Goal: Obtain resource: Download file/media

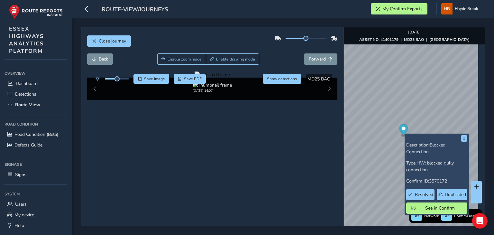
click at [195, 78] on div at bounding box center [212, 74] width 35 height 6
click at [151, 139] on img at bounding box center [482, 144] width 927 height 521
click at [153, 79] on span "Save image" at bounding box center [154, 78] width 21 height 5
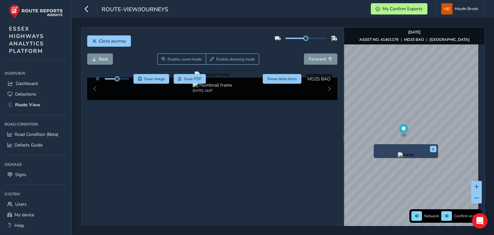
click at [398, 157] on img "Preview frame" at bounding box center [406, 154] width 16 height 5
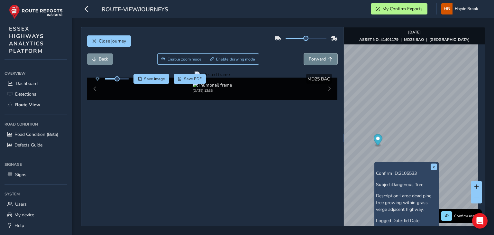
click at [317, 60] on span "Forward" at bounding box center [317, 59] width 17 height 6
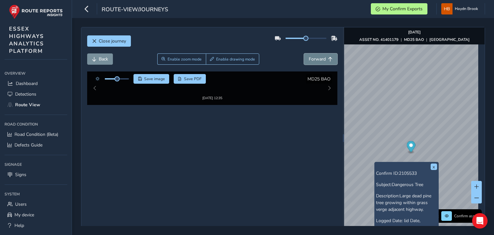
click at [317, 60] on span "Forward" at bounding box center [317, 59] width 17 height 6
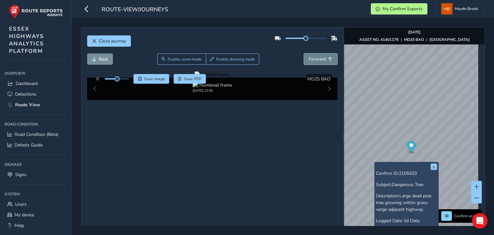
click at [317, 60] on span "Forward" at bounding box center [317, 59] width 17 height 6
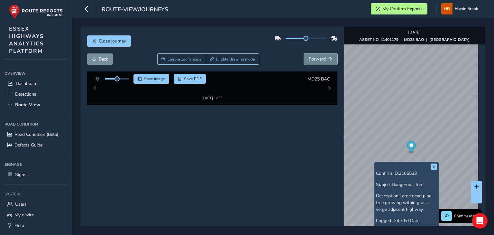
click at [317, 60] on span "Forward" at bounding box center [317, 59] width 17 height 6
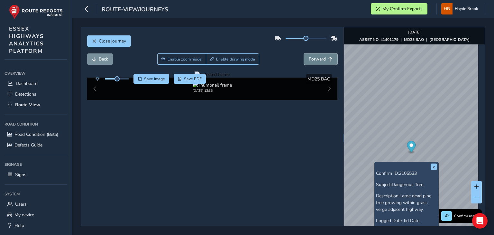
click at [317, 60] on span "Forward" at bounding box center [317, 59] width 17 height 6
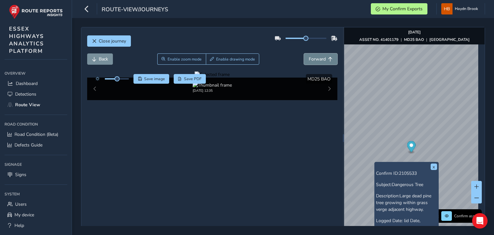
click at [317, 60] on span "Forward" at bounding box center [317, 59] width 17 height 6
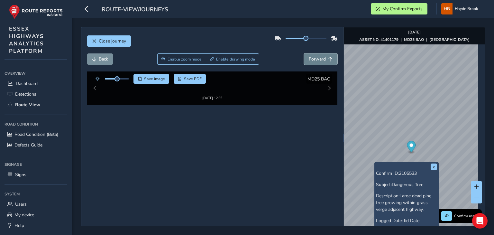
click at [317, 60] on span "Forward" at bounding box center [317, 59] width 17 height 6
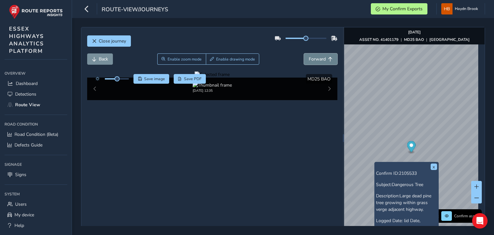
click at [317, 60] on span "Forward" at bounding box center [317, 59] width 17 height 6
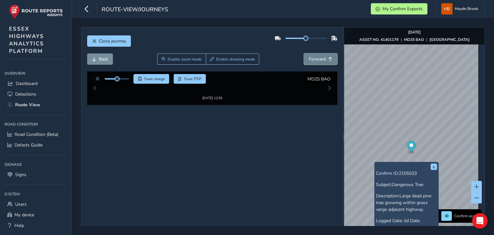
click at [317, 60] on span "Forward" at bounding box center [317, 59] width 17 height 6
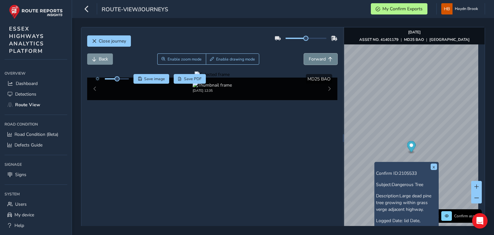
click at [317, 60] on span "Forward" at bounding box center [317, 59] width 17 height 6
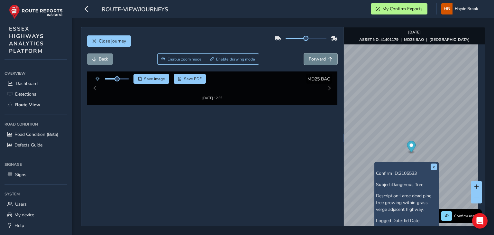
click at [317, 60] on span "Forward" at bounding box center [317, 59] width 17 height 6
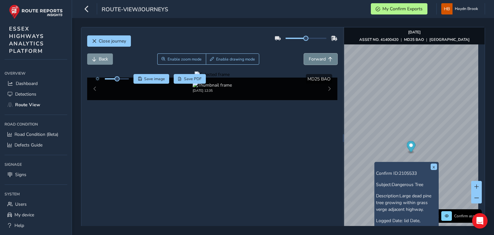
click at [317, 60] on span "Forward" at bounding box center [317, 59] width 17 height 6
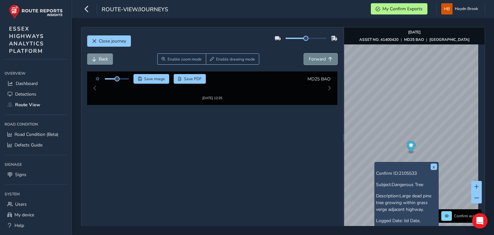
click at [317, 60] on span "Forward" at bounding box center [317, 59] width 17 height 6
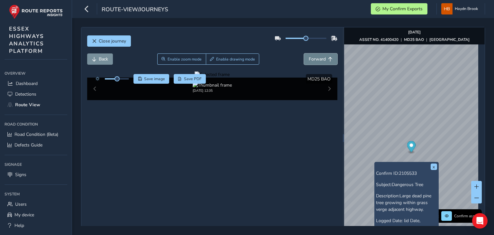
click at [317, 60] on span "Forward" at bounding box center [317, 59] width 17 height 6
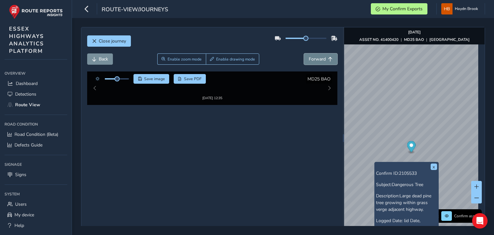
click at [317, 60] on span "Forward" at bounding box center [317, 59] width 17 height 6
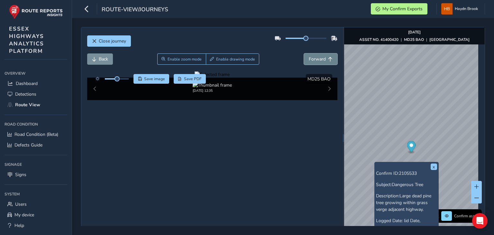
click at [317, 60] on span "Forward" at bounding box center [317, 59] width 17 height 6
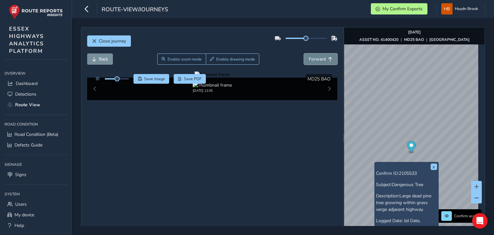
click at [317, 60] on span "Forward" at bounding box center [317, 59] width 17 height 6
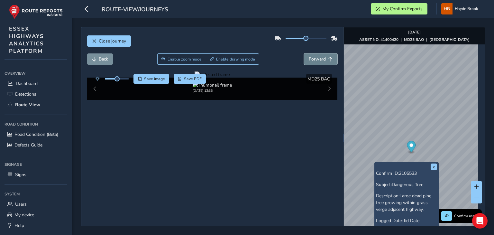
click at [317, 60] on span "Forward" at bounding box center [317, 59] width 17 height 6
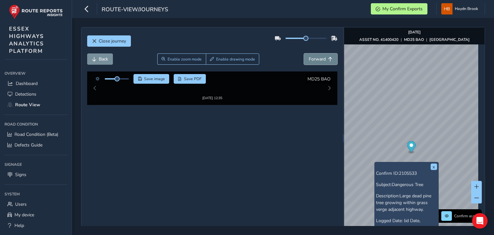
click at [317, 60] on span "Forward" at bounding box center [317, 59] width 17 height 6
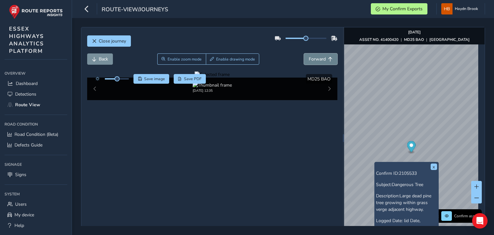
click at [317, 60] on span "Forward" at bounding box center [317, 59] width 17 height 6
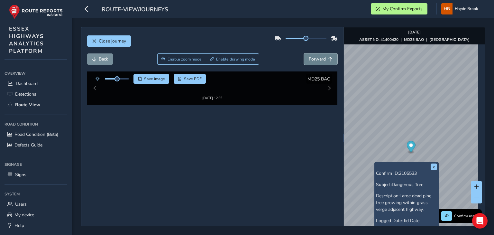
click at [317, 60] on span "Forward" at bounding box center [317, 59] width 17 height 6
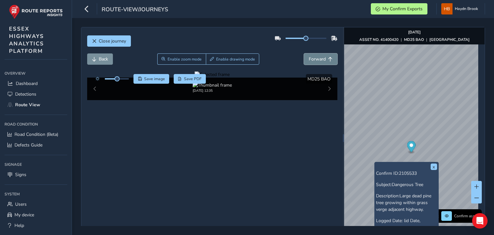
click at [317, 60] on span "Forward" at bounding box center [317, 59] width 17 height 6
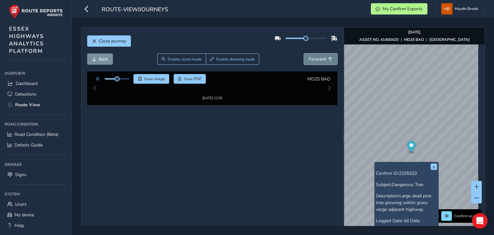
click at [317, 59] on span "Forward" at bounding box center [317, 59] width 17 height 6
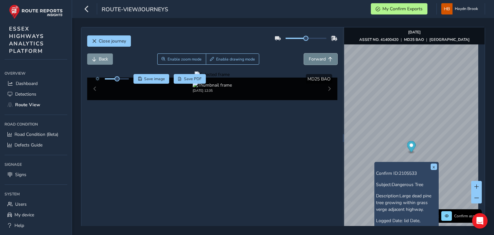
click at [317, 59] on span "Forward" at bounding box center [317, 59] width 17 height 6
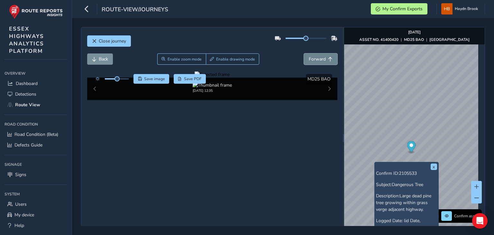
click at [314, 58] on span "Forward" at bounding box center [317, 59] width 17 height 6
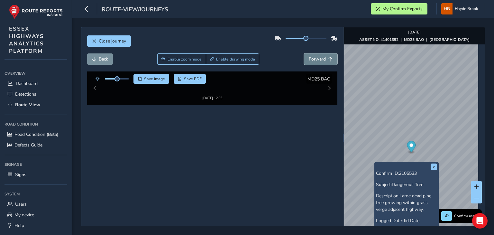
click at [314, 58] on span "Forward" at bounding box center [317, 59] width 17 height 6
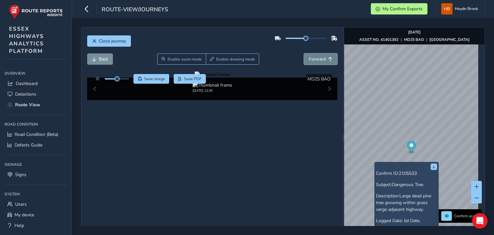
click at [314, 58] on span "Forward" at bounding box center [317, 59] width 17 height 6
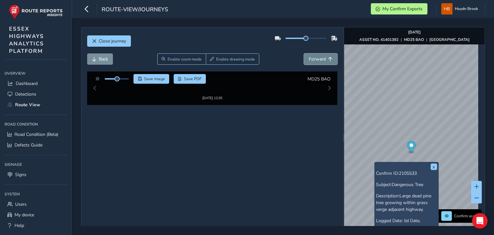
click at [314, 58] on span "Forward" at bounding box center [317, 59] width 17 height 6
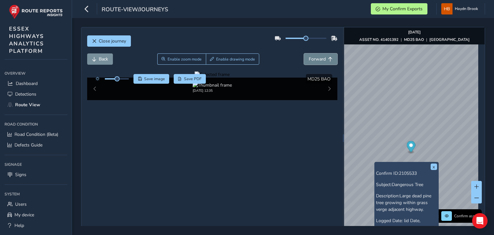
click at [314, 58] on span "Forward" at bounding box center [317, 59] width 17 height 6
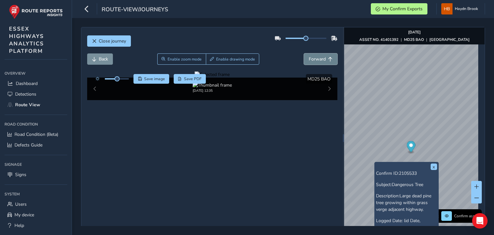
click at [314, 58] on span "Forward" at bounding box center [317, 59] width 17 height 6
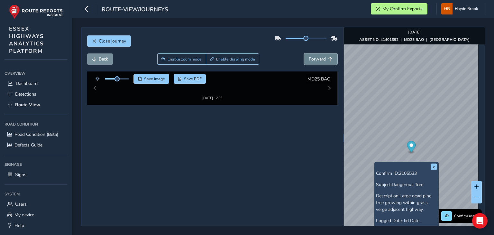
click at [314, 58] on span "Forward" at bounding box center [317, 59] width 17 height 6
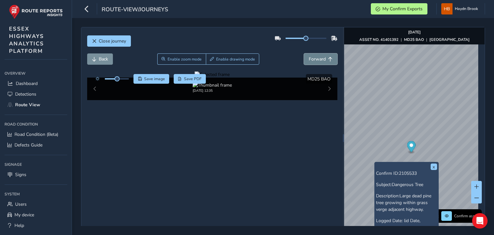
click at [314, 58] on span "Forward" at bounding box center [317, 59] width 17 height 6
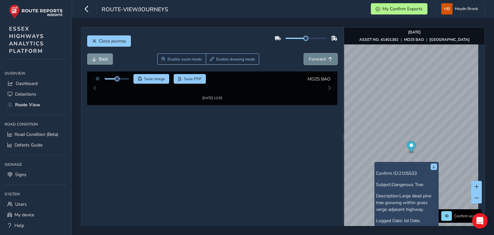
click at [314, 58] on span "Forward" at bounding box center [317, 59] width 17 height 6
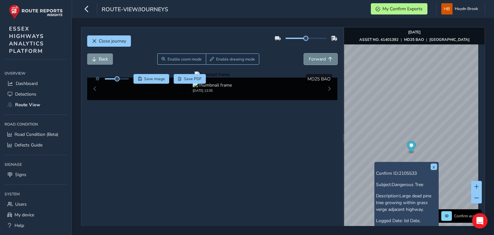
click at [314, 58] on span "Forward" at bounding box center [317, 59] width 17 height 6
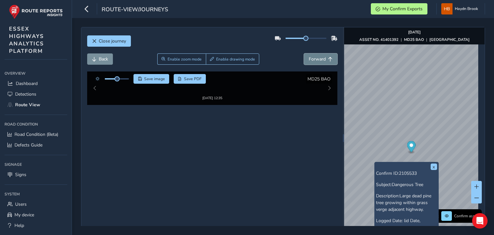
click at [314, 58] on span "Forward" at bounding box center [317, 59] width 17 height 6
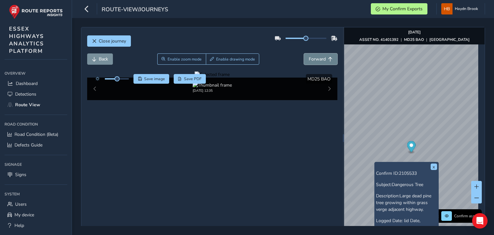
click at [314, 58] on span "Forward" at bounding box center [317, 59] width 17 height 6
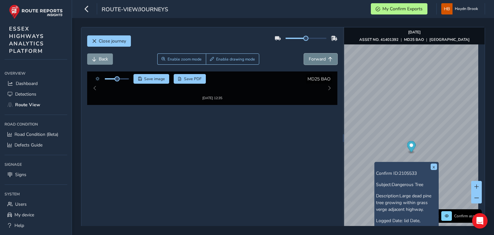
click at [314, 58] on span "Forward" at bounding box center [317, 59] width 17 height 6
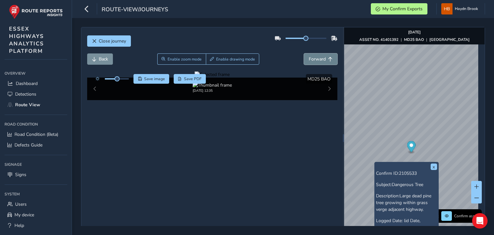
click at [314, 58] on span "Forward" at bounding box center [317, 59] width 17 height 6
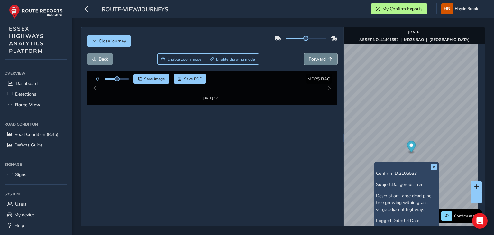
click at [314, 58] on span "Forward" at bounding box center [317, 59] width 17 height 6
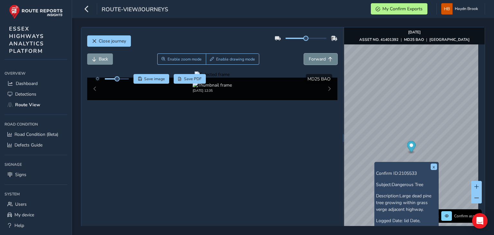
click at [314, 58] on span "Forward" at bounding box center [317, 59] width 17 height 6
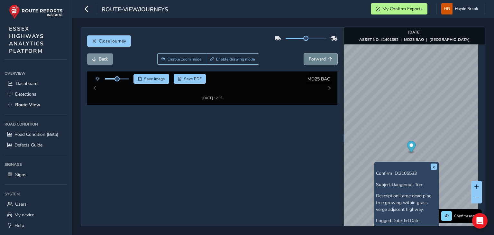
click at [314, 58] on span "Forward" at bounding box center [317, 59] width 17 height 6
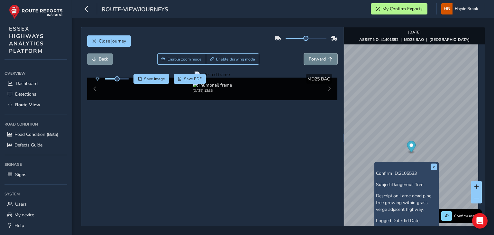
click at [314, 58] on span "Forward" at bounding box center [317, 59] width 17 height 6
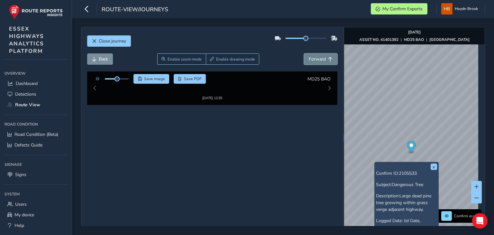
click at [314, 58] on span "Forward" at bounding box center [317, 59] width 17 height 6
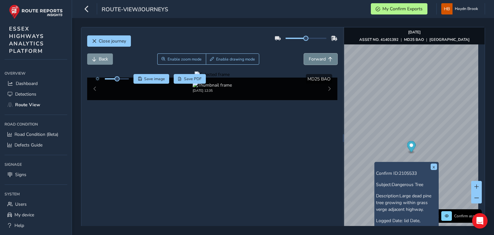
click at [314, 58] on span "Forward" at bounding box center [317, 59] width 17 height 6
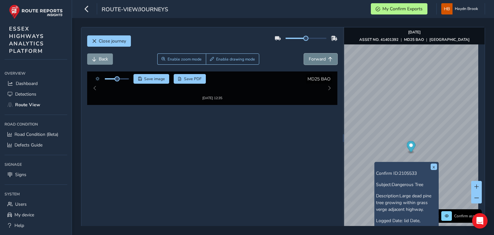
click at [314, 58] on span "Forward" at bounding box center [317, 59] width 17 height 6
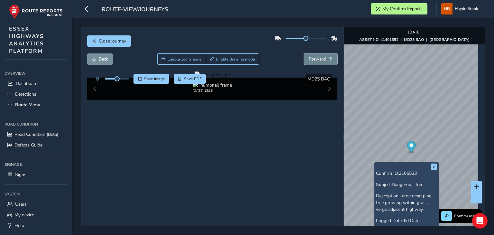
click at [314, 58] on span "Forward" at bounding box center [317, 59] width 17 height 6
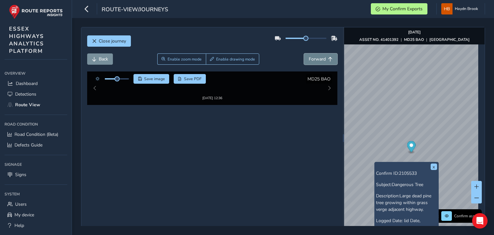
click at [314, 58] on span "Forward" at bounding box center [317, 59] width 17 height 6
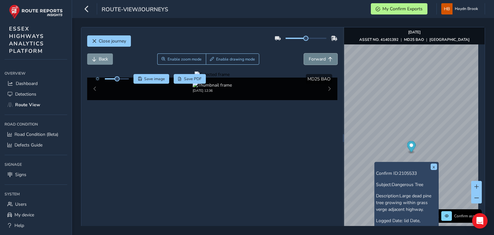
click at [314, 58] on span "Forward" at bounding box center [317, 59] width 17 height 6
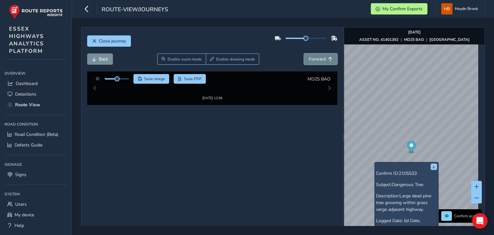
click at [314, 58] on span "Forward" at bounding box center [317, 59] width 17 height 6
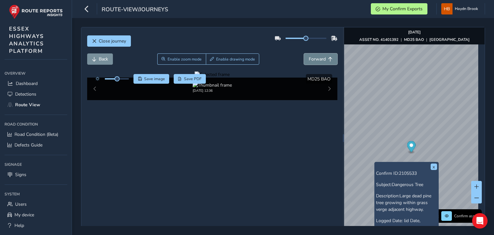
click at [314, 57] on span "Forward" at bounding box center [317, 59] width 17 height 6
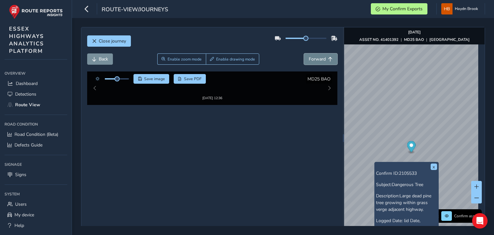
click at [314, 57] on span "Forward" at bounding box center [317, 59] width 17 height 6
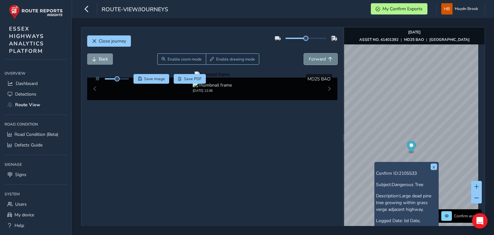
click at [314, 57] on span "Forward" at bounding box center [317, 59] width 17 height 6
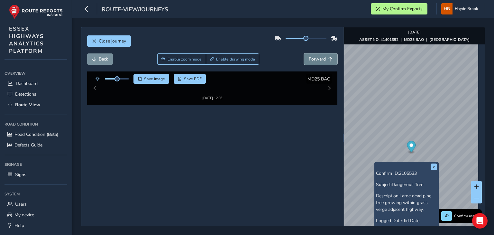
drag, startPoint x: 314, startPoint y: 57, endPoint x: 314, endPoint y: 53, distance: 3.2
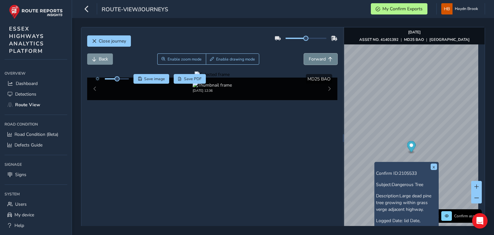
click at [314, 54] on button "Forward" at bounding box center [320, 58] width 33 height 11
click at [314, 59] on span "Forward" at bounding box center [317, 59] width 17 height 6
click at [313, 60] on span "Forward" at bounding box center [317, 59] width 17 height 6
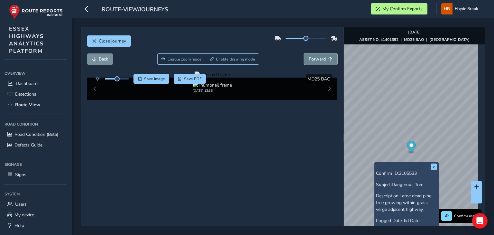
click at [313, 60] on span "Forward" at bounding box center [317, 59] width 17 height 6
click at [312, 60] on span "Forward" at bounding box center [317, 59] width 17 height 6
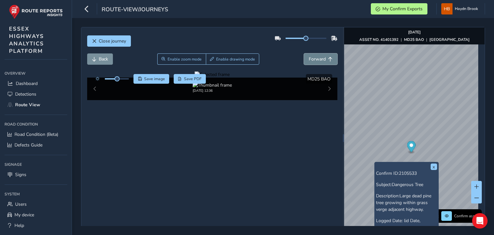
click at [312, 60] on span "Forward" at bounding box center [317, 59] width 17 height 6
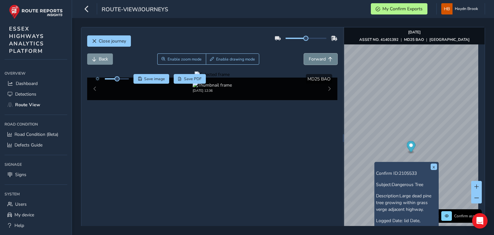
click at [312, 60] on span "Forward" at bounding box center [317, 59] width 17 height 6
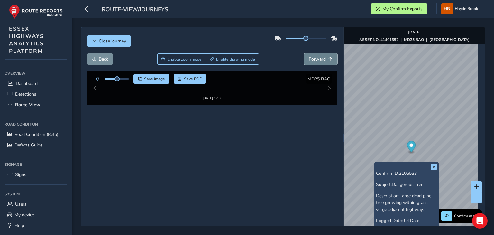
click at [312, 60] on span "Forward" at bounding box center [317, 59] width 17 height 6
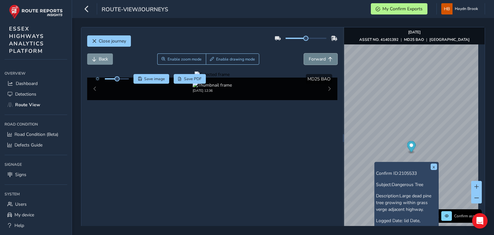
click at [312, 60] on span "Forward" at bounding box center [317, 59] width 17 height 6
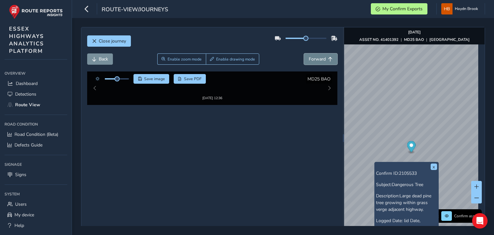
click at [312, 60] on span "Forward" at bounding box center [317, 59] width 17 height 6
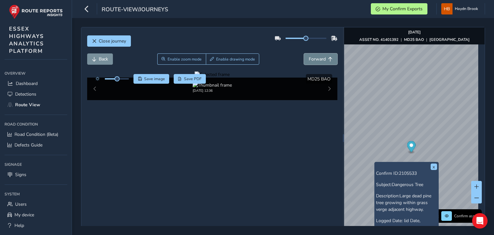
click at [312, 60] on span "Forward" at bounding box center [317, 59] width 17 height 6
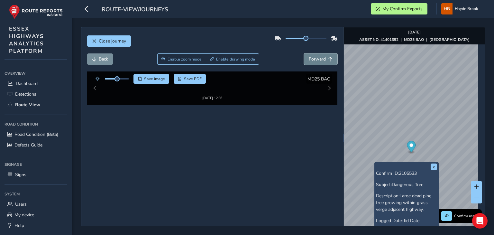
click at [312, 60] on span "Forward" at bounding box center [317, 59] width 17 height 6
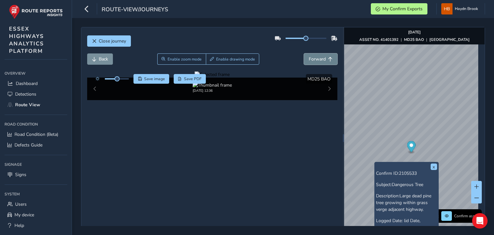
click at [312, 60] on span "Forward" at bounding box center [317, 59] width 17 height 6
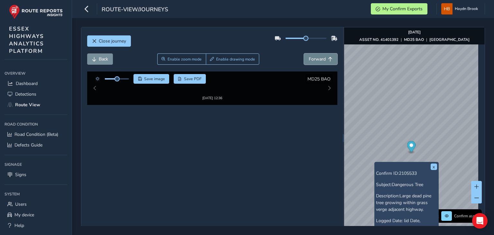
click at [312, 60] on span "Forward" at bounding box center [317, 59] width 17 height 6
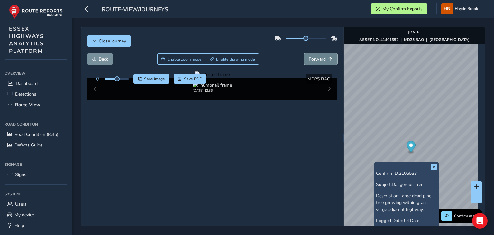
click at [312, 60] on span "Forward" at bounding box center [317, 59] width 17 height 6
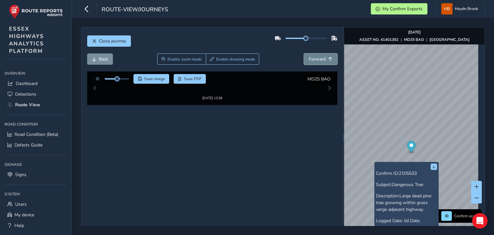
click at [312, 60] on span "Forward" at bounding box center [317, 59] width 17 height 6
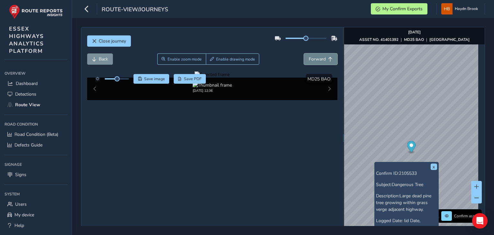
click at [312, 60] on span "Forward" at bounding box center [317, 59] width 17 height 6
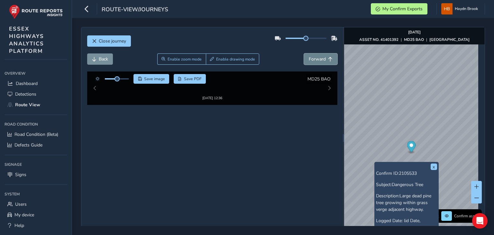
click at [312, 60] on span "Forward" at bounding box center [317, 59] width 17 height 6
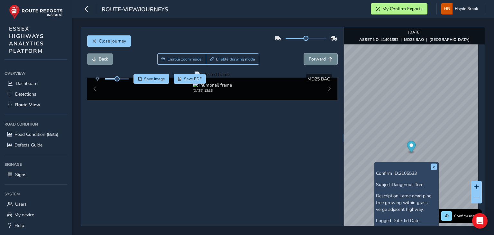
click at [312, 60] on span "Forward" at bounding box center [317, 59] width 17 height 6
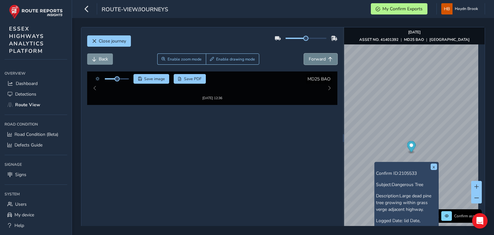
click at [312, 60] on span "Forward" at bounding box center [317, 59] width 17 height 6
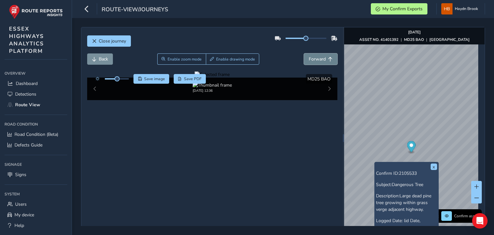
click at [312, 60] on span "Forward" at bounding box center [317, 59] width 17 height 6
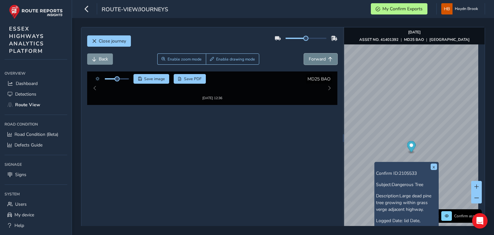
click at [312, 60] on span "Forward" at bounding box center [317, 59] width 17 height 6
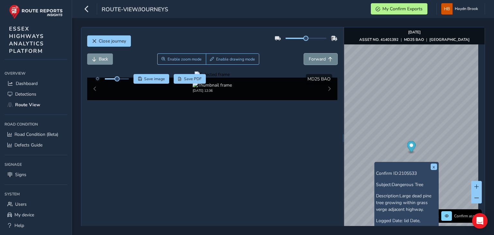
click at [312, 60] on span "Forward" at bounding box center [317, 59] width 17 height 6
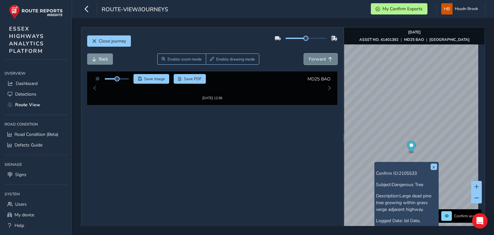
click at [312, 60] on span "Forward" at bounding box center [317, 59] width 17 height 6
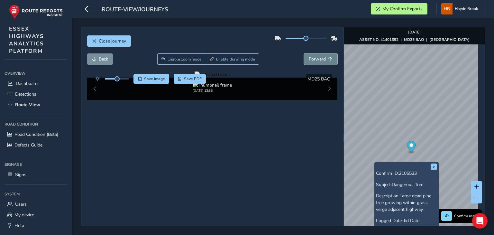
click at [312, 60] on span "Forward" at bounding box center [317, 59] width 17 height 6
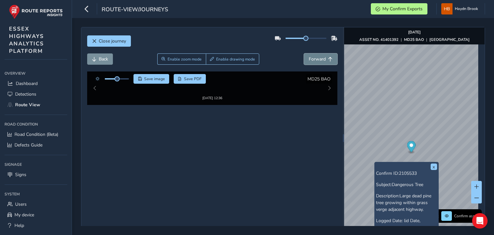
click at [312, 60] on span "Forward" at bounding box center [317, 59] width 17 height 6
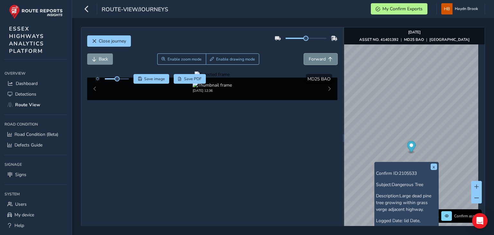
click at [312, 60] on span "Forward" at bounding box center [317, 59] width 17 height 6
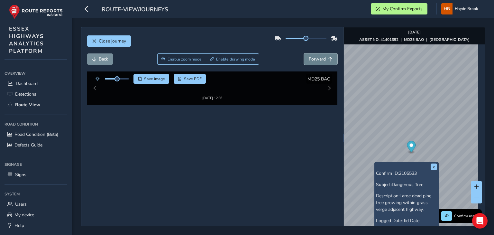
click at [312, 60] on span "Forward" at bounding box center [317, 59] width 17 height 6
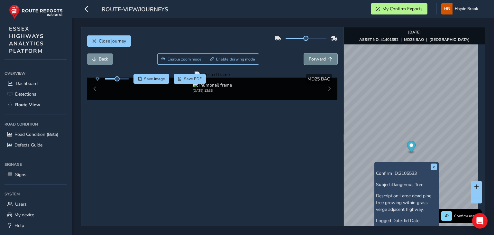
click at [312, 60] on span "Forward" at bounding box center [317, 59] width 17 height 6
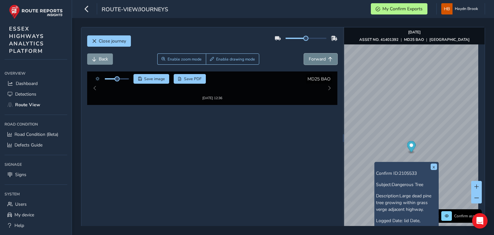
click at [312, 60] on span "Forward" at bounding box center [317, 59] width 17 height 6
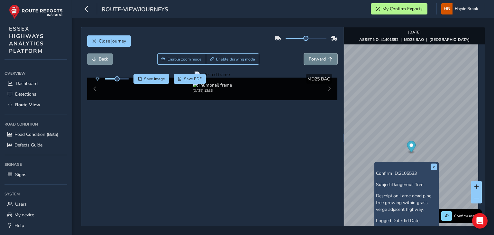
click at [312, 60] on span "Forward" at bounding box center [317, 59] width 17 height 6
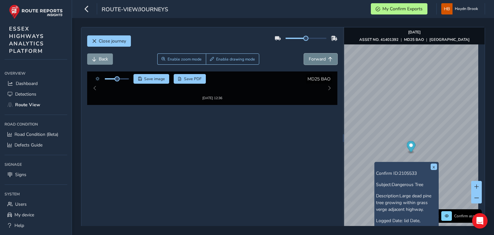
click at [312, 60] on span "Forward" at bounding box center [317, 59] width 17 height 6
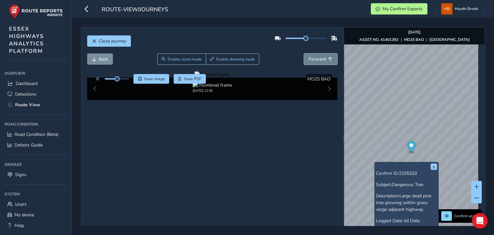
click at [312, 60] on span "Forward" at bounding box center [317, 59] width 17 height 6
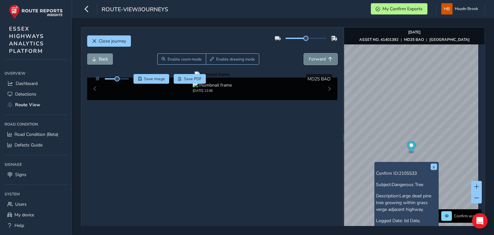
click at [312, 60] on span "Forward" at bounding box center [317, 59] width 17 height 6
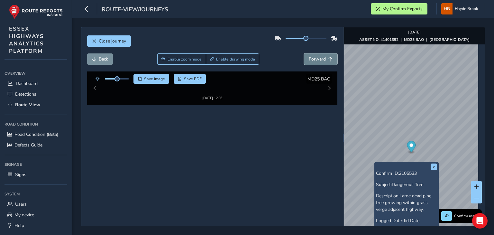
click at [312, 60] on span "Forward" at bounding box center [317, 59] width 17 height 6
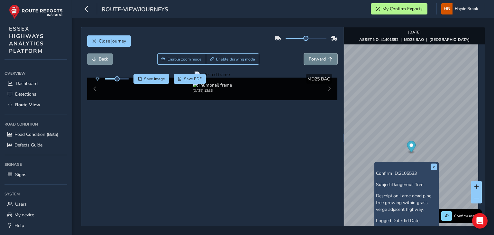
click at [312, 60] on span "Forward" at bounding box center [317, 59] width 17 height 6
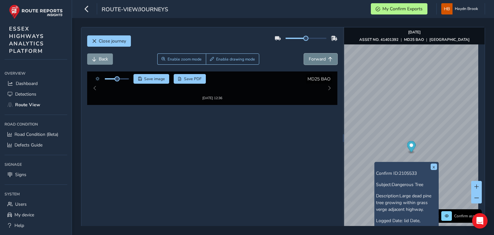
click at [312, 59] on span "Forward" at bounding box center [317, 59] width 17 height 6
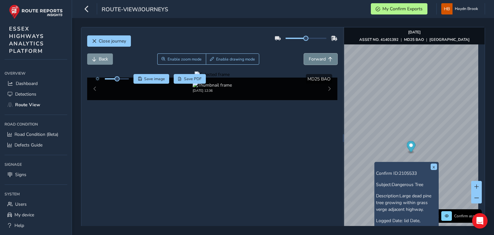
click at [312, 59] on span "Forward" at bounding box center [317, 59] width 17 height 6
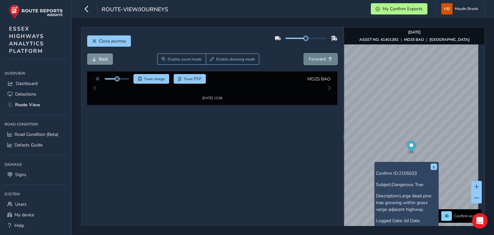
click at [312, 59] on span "Forward" at bounding box center [317, 59] width 17 height 6
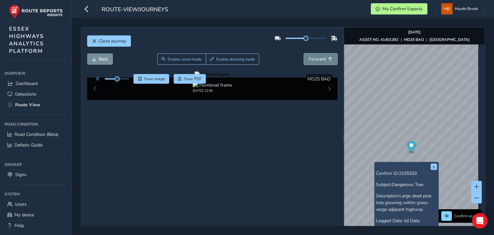
click at [312, 59] on span "Forward" at bounding box center [317, 59] width 17 height 6
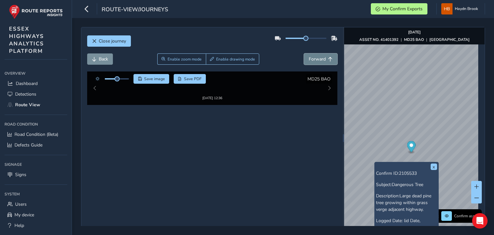
click at [312, 59] on span "Forward" at bounding box center [317, 59] width 17 height 6
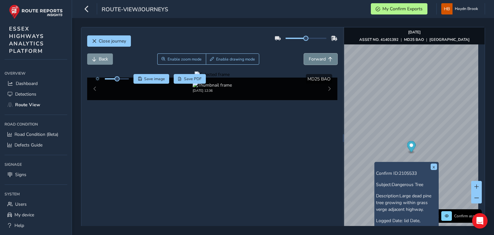
click at [312, 59] on span "Forward" at bounding box center [317, 59] width 17 height 6
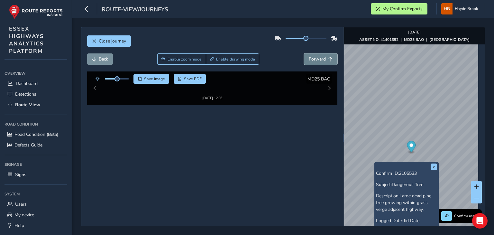
click at [312, 59] on span "Forward" at bounding box center [317, 59] width 17 height 6
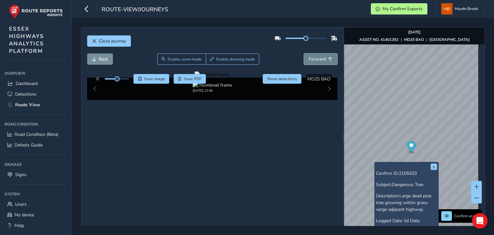
click at [312, 59] on span "Forward" at bounding box center [317, 59] width 17 height 6
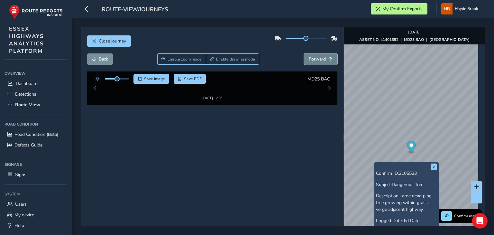
click at [312, 59] on span "Forward" at bounding box center [317, 59] width 17 height 6
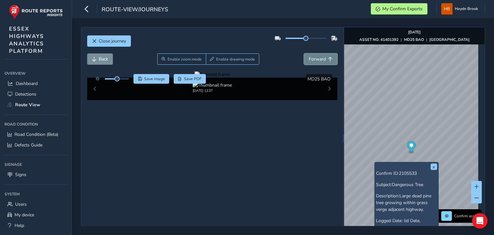
click at [312, 59] on span "Forward" at bounding box center [317, 59] width 17 height 6
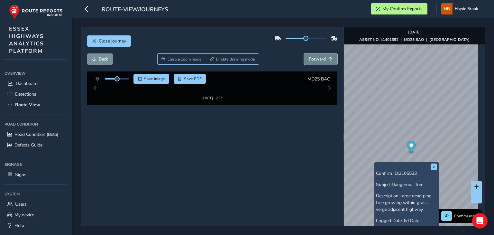
click at [312, 59] on span "Forward" at bounding box center [317, 59] width 17 height 6
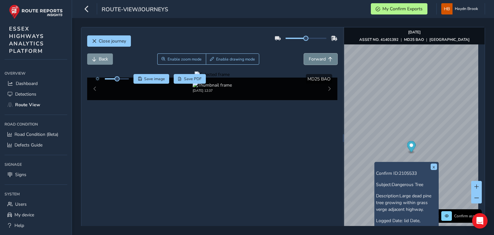
click at [312, 59] on span "Forward" at bounding box center [317, 59] width 17 height 6
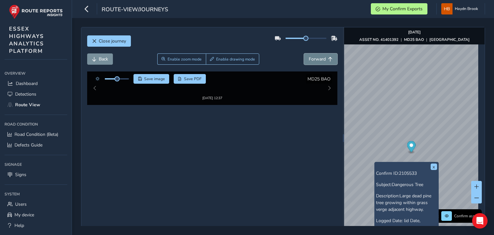
click at [312, 59] on span "Forward" at bounding box center [317, 59] width 17 height 6
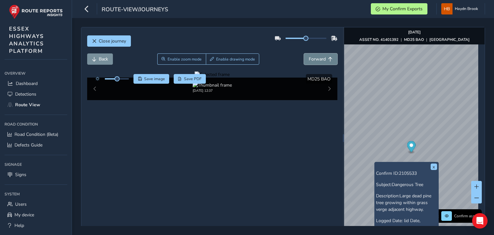
click at [312, 59] on span "Forward" at bounding box center [317, 59] width 17 height 6
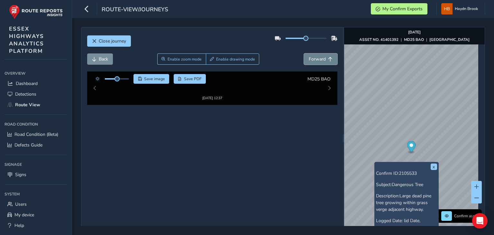
click at [312, 59] on span "Forward" at bounding box center [317, 59] width 17 height 6
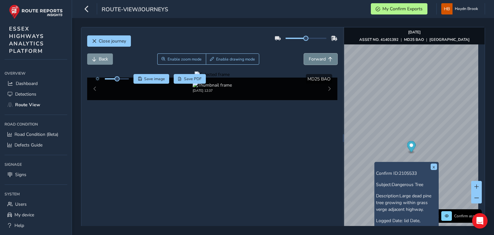
click at [312, 59] on span "Forward" at bounding box center [317, 59] width 17 height 6
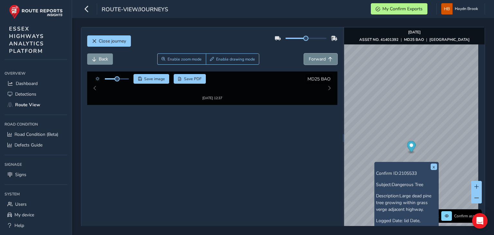
click at [312, 59] on span "Forward" at bounding box center [317, 59] width 17 height 6
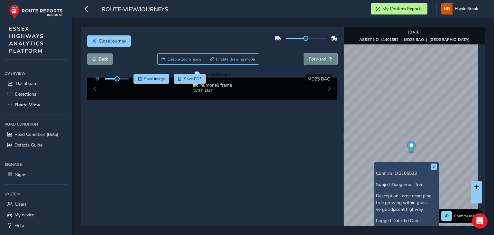
click at [312, 59] on span "Forward" at bounding box center [317, 59] width 17 height 6
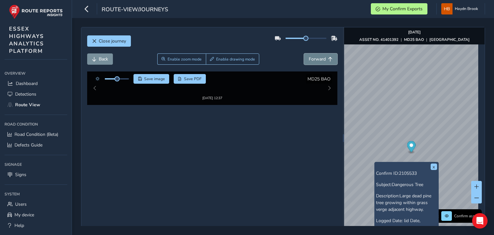
click at [312, 59] on span "Forward" at bounding box center [317, 59] width 17 height 6
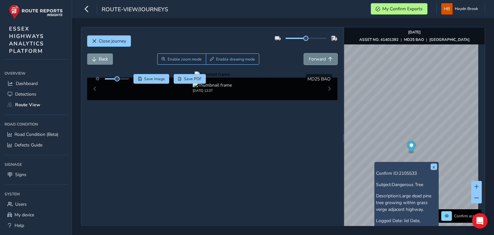
click at [312, 59] on span "Forward" at bounding box center [317, 59] width 17 height 6
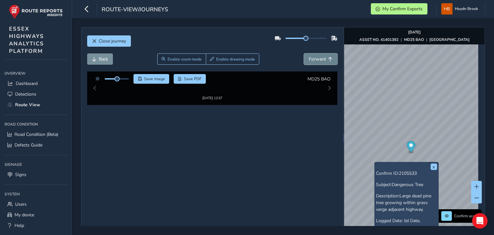
click at [312, 59] on span "Forward" at bounding box center [317, 59] width 17 height 6
click at [312, 58] on span "Forward" at bounding box center [317, 59] width 17 height 6
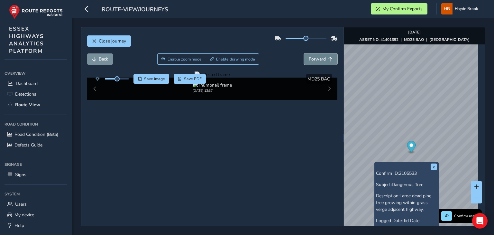
click at [312, 57] on span "Forward" at bounding box center [317, 59] width 17 height 6
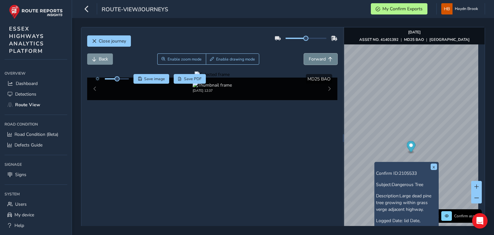
click at [312, 57] on span "Forward" at bounding box center [317, 59] width 17 height 6
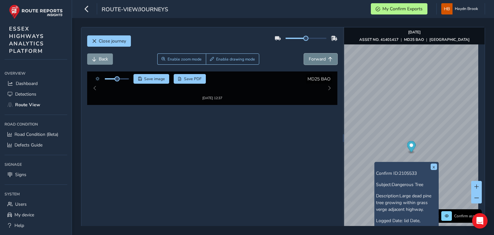
click at [312, 57] on span "Forward" at bounding box center [317, 59] width 17 height 6
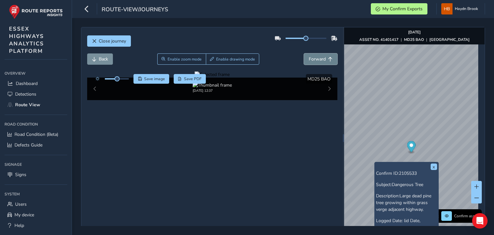
click at [312, 58] on span "Forward" at bounding box center [317, 59] width 17 height 6
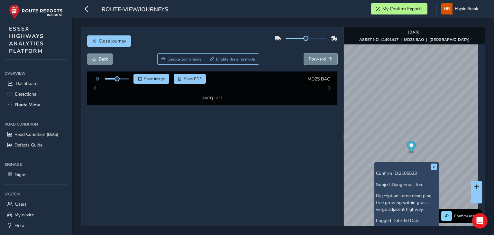
click at [312, 58] on span "Forward" at bounding box center [317, 59] width 17 height 6
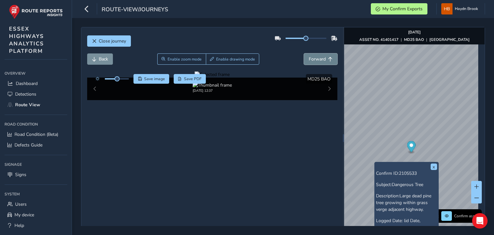
click at [312, 58] on span "Forward" at bounding box center [317, 59] width 17 height 6
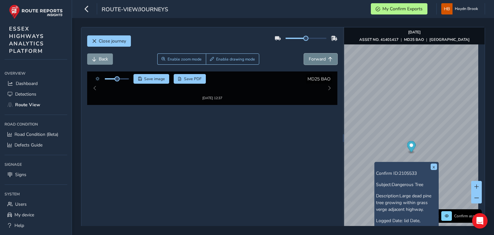
click at [312, 58] on span "Forward" at bounding box center [317, 59] width 17 height 6
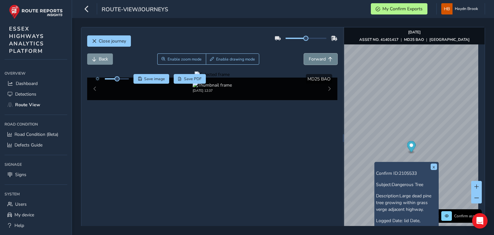
click at [312, 58] on span "Forward" at bounding box center [317, 59] width 17 height 6
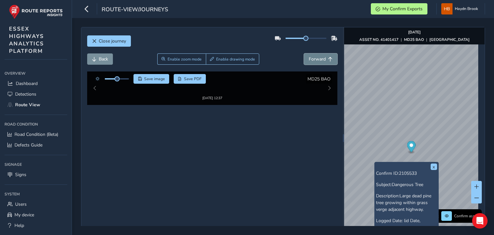
click at [312, 58] on span "Forward" at bounding box center [317, 59] width 17 height 6
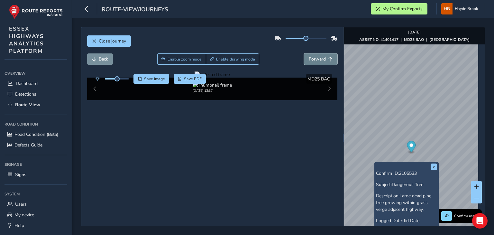
click at [312, 58] on span "Forward" at bounding box center [317, 59] width 17 height 6
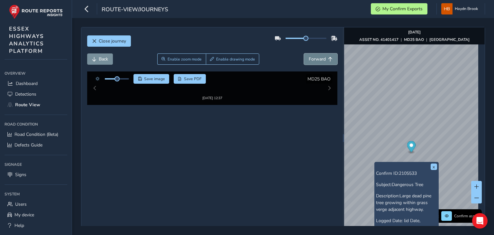
click at [312, 58] on span "Forward" at bounding box center [317, 59] width 17 height 6
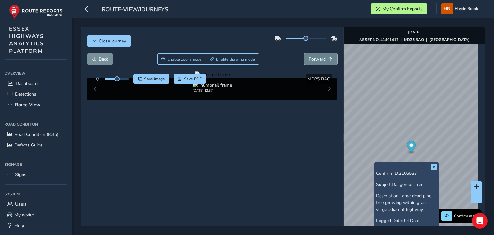
click at [312, 58] on span "Forward" at bounding box center [317, 59] width 17 height 6
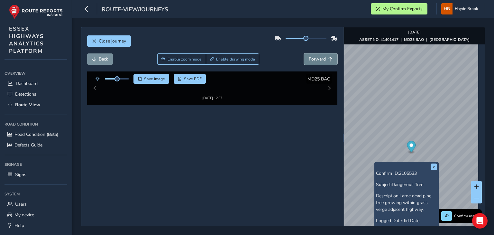
click at [312, 58] on span "Forward" at bounding box center [317, 59] width 17 height 6
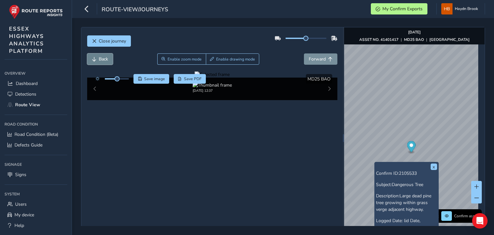
click at [103, 61] on span "Back" at bounding box center [103, 59] width 9 height 6
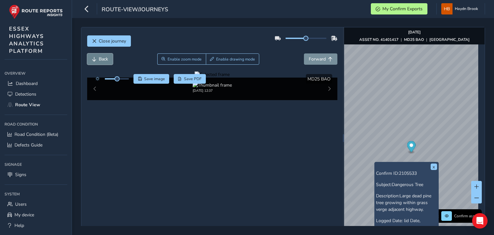
click at [103, 61] on span "Back" at bounding box center [103, 59] width 9 height 6
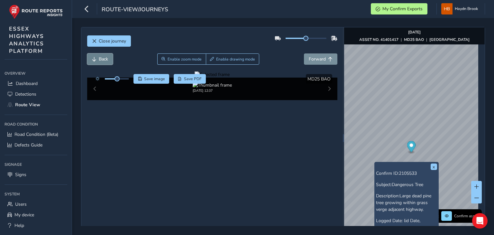
click at [103, 61] on span "Back" at bounding box center [103, 59] width 9 height 6
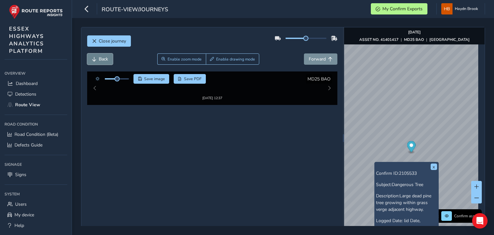
click at [103, 61] on span "Back" at bounding box center [103, 59] width 9 height 6
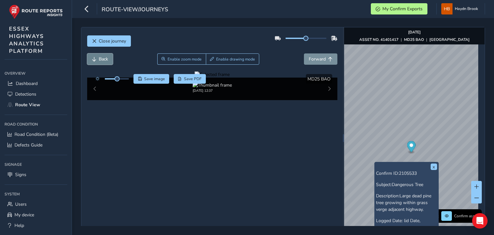
click at [103, 61] on span "Back" at bounding box center [103, 59] width 9 height 6
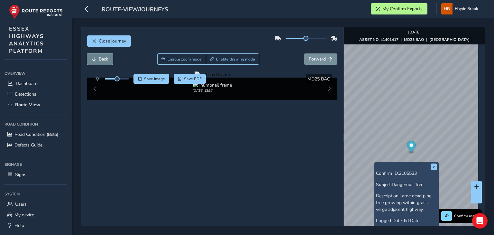
click at [103, 61] on span "Back" at bounding box center [103, 59] width 9 height 6
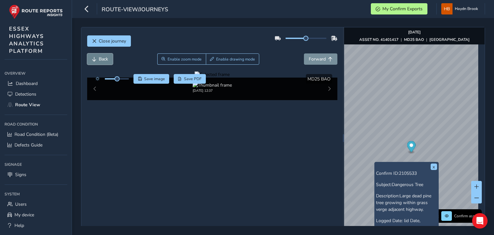
click at [103, 61] on span "Back" at bounding box center [103, 59] width 9 height 6
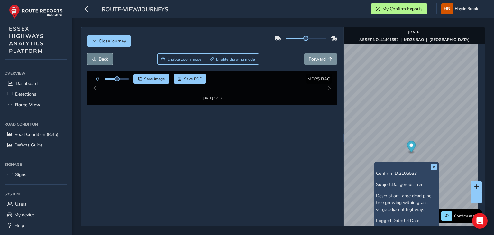
click at [103, 60] on span "Back" at bounding box center [103, 59] width 9 height 6
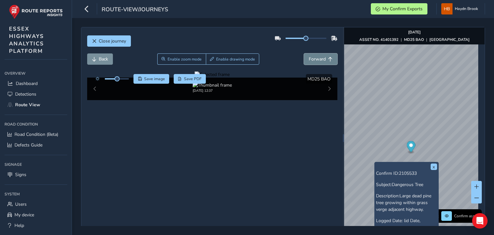
click at [318, 60] on span "Forward" at bounding box center [317, 59] width 17 height 6
click at [219, 78] on div at bounding box center [212, 74] width 35 height 6
click at [227, 158] on img at bounding box center [272, 92] width 927 height 521
click at [230, 78] on div at bounding box center [212, 74] width 35 height 6
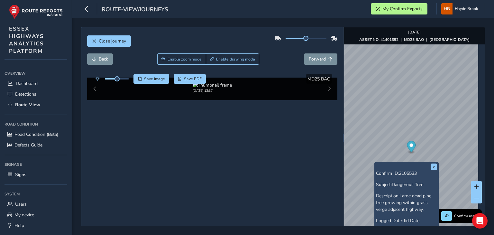
click at [216, 155] on img at bounding box center [302, 99] width 927 height 521
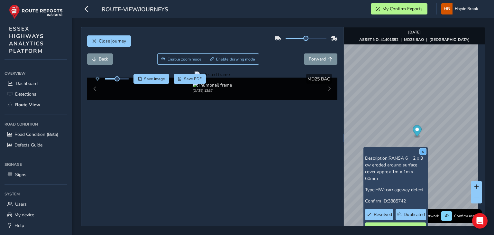
click at [424, 152] on button "x" at bounding box center [423, 151] width 6 height 6
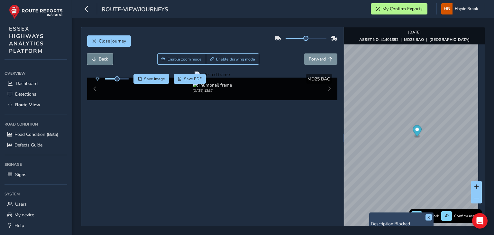
click at [102, 59] on span "Back" at bounding box center [103, 59] width 9 height 6
click at [230, 78] on div at bounding box center [212, 74] width 35 height 6
click at [210, 129] on img at bounding box center [320, 173] width 927 height 521
click at [317, 59] on span "Forward" at bounding box center [317, 59] width 17 height 6
drag, startPoint x: 234, startPoint y: 153, endPoint x: 227, endPoint y: 159, distance: 8.2
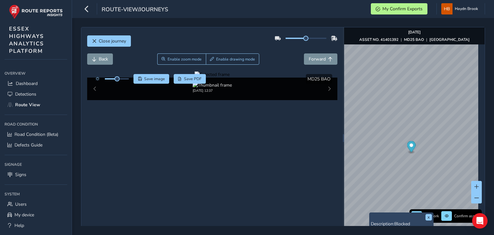
click at [230, 78] on div at bounding box center [212, 74] width 35 height 6
click at [221, 162] on img at bounding box center [288, 81] width 927 height 521
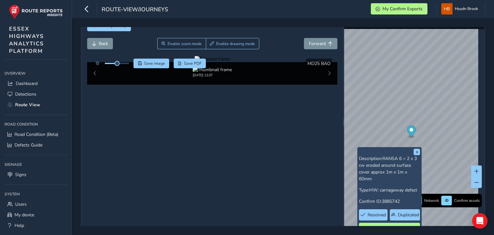
scroll to position [25, 0]
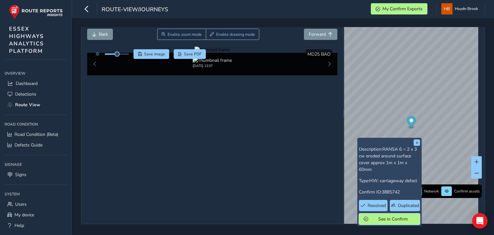
click at [389, 216] on span "See in Confirm" at bounding box center [393, 219] width 45 height 6
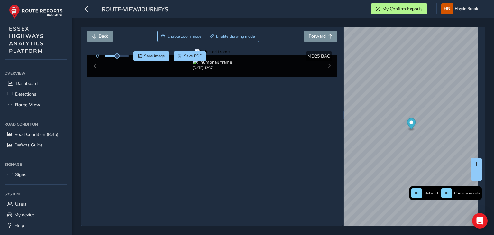
scroll to position [24, 0]
click at [213, 55] on div at bounding box center [212, 52] width 35 height 6
click at [214, 134] on img at bounding box center [310, 68] width 927 height 521
click at [148, 56] on span "Save image" at bounding box center [154, 55] width 21 height 5
click at [216, 55] on div at bounding box center [212, 52] width 35 height 6
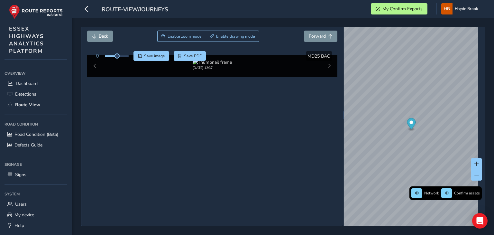
click at [213, 139] on img at bounding box center [310, 55] width 927 height 521
click at [221, 55] on div at bounding box center [212, 52] width 35 height 6
click at [221, 139] on img at bounding box center [288, 55] width 927 height 521
click at [100, 35] on span "Back" at bounding box center [103, 36] width 9 height 6
click at [218, 55] on div at bounding box center [212, 52] width 35 height 6
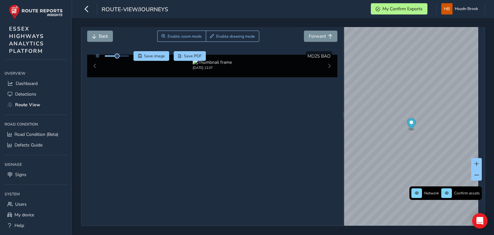
click at [219, 109] on img at bounding box center [295, 139] width 927 height 521
click at [314, 34] on span "Forward" at bounding box center [317, 36] width 17 height 6
click at [414, 191] on img "Preview frame" at bounding box center [422, 190] width 16 height 5
click at [97, 32] on button "Back" at bounding box center [100, 36] width 26 height 11
click at [230, 55] on div at bounding box center [212, 52] width 35 height 6
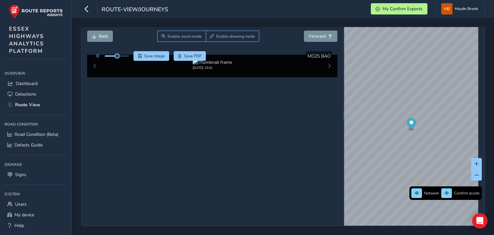
click at [264, 124] on img at bounding box center [172, 97] width 927 height 521
click at [230, 55] on div at bounding box center [212, 52] width 35 height 6
click at [276, 128] on img at bounding box center [137, 87] width 927 height 521
click at [151, 55] on span "Save image" at bounding box center [154, 55] width 21 height 5
click at [100, 35] on span "Back" at bounding box center [103, 36] width 9 height 6
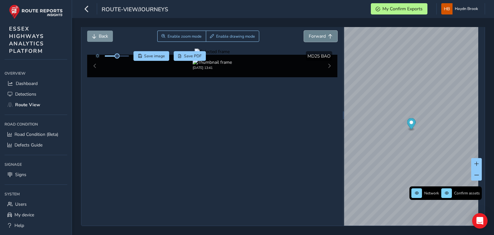
click at [305, 35] on button "Forward" at bounding box center [320, 36] width 33 height 11
click at [103, 34] on span "Back" at bounding box center [103, 36] width 9 height 6
click at [464, 71] on img "Preview frame" at bounding box center [472, 68] width 16 height 5
click at [318, 31] on button "Forward" at bounding box center [320, 36] width 33 height 11
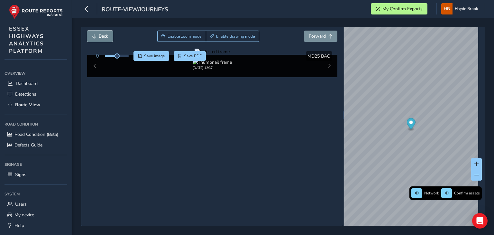
click at [104, 33] on span "Back" at bounding box center [103, 36] width 9 height 6
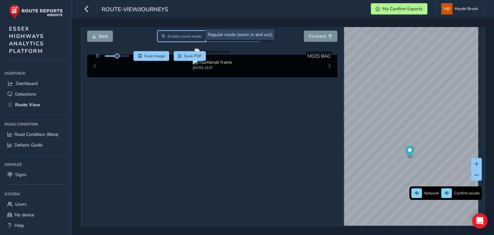
click at [188, 34] on span "Enable zoom mode" at bounding box center [185, 36] width 34 height 5
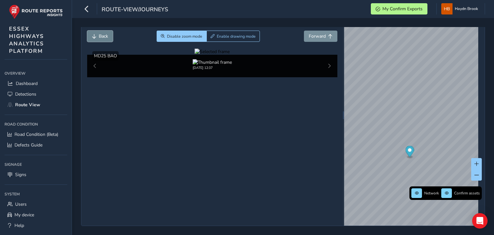
click at [99, 34] on span "Back" at bounding box center [103, 36] width 9 height 6
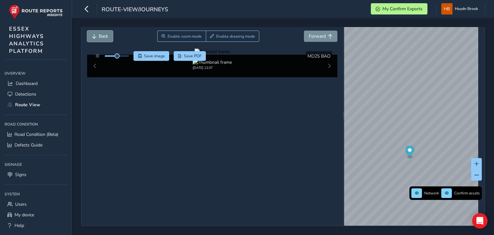
click at [102, 34] on span "Back" at bounding box center [103, 36] width 9 height 6
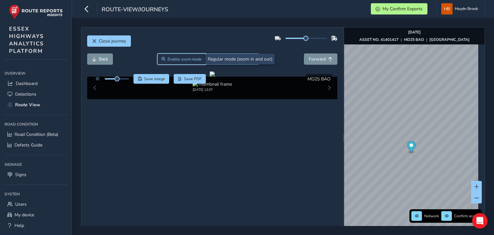
click at [181, 57] on span "Enable zoom mode" at bounding box center [185, 59] width 34 height 5
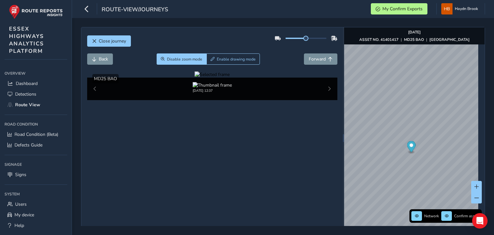
click at [230, 78] on div at bounding box center [212, 74] width 35 height 6
click at [233, 141] on img at bounding box center [257, 141] width 927 height 521
click at [417, 177] on img "Preview frame" at bounding box center [425, 173] width 16 height 5
click at [103, 60] on span "Back" at bounding box center [103, 59] width 9 height 6
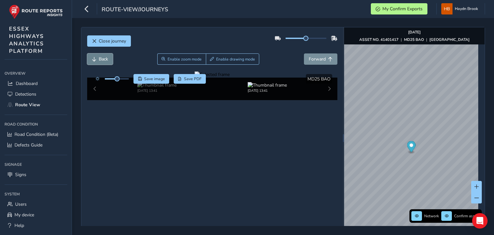
click at [103, 60] on span "Back" at bounding box center [103, 59] width 9 height 6
click at [230, 78] on div at bounding box center [212, 74] width 35 height 6
click at [269, 148] on img at bounding box center [158, 120] width 927 height 521
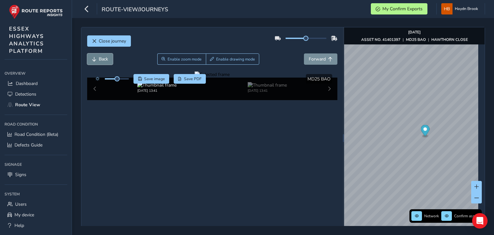
click at [103, 61] on span "Back" at bounding box center [103, 59] width 9 height 6
click at [322, 57] on span "Forward" at bounding box center [317, 59] width 17 height 6
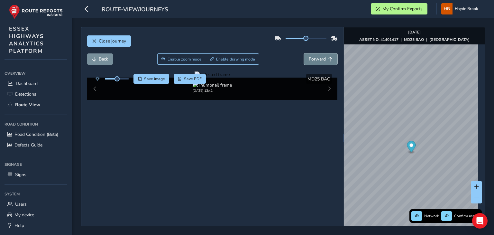
click at [322, 57] on span "Forward" at bounding box center [317, 59] width 17 height 6
click at [230, 78] on div at bounding box center [212, 74] width 35 height 6
click at [255, 153] on img at bounding box center [196, 107] width 927 height 521
